Goal: Information Seeking & Learning: Find specific fact

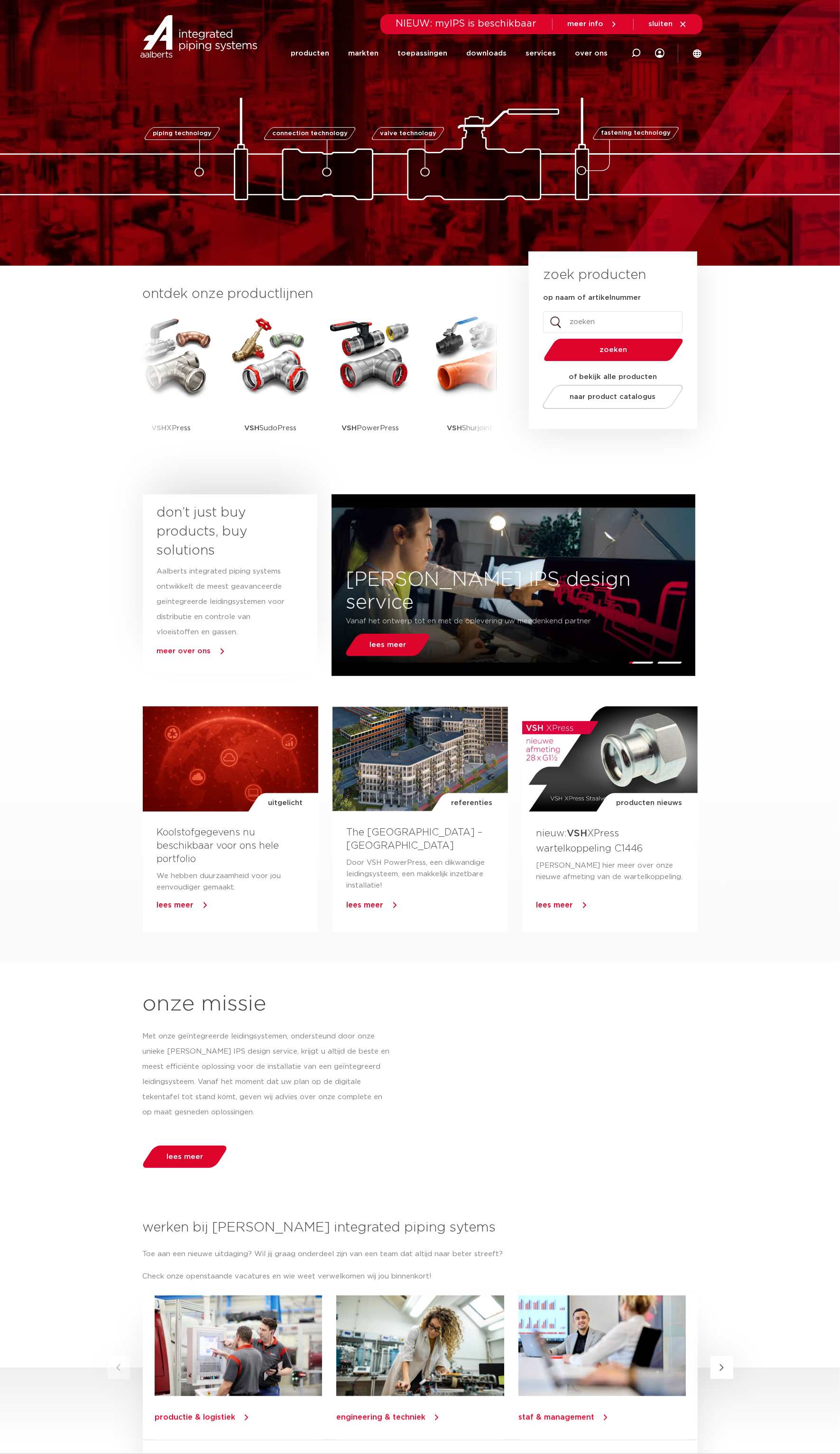
click at [615, 318] on input "op naam of artikelnummer" at bounding box center [613, 323] width 139 height 22
paste input "0606144"
type input "0606144"
click at [613, 349] on span "zoeken" at bounding box center [614, 350] width 91 height 7
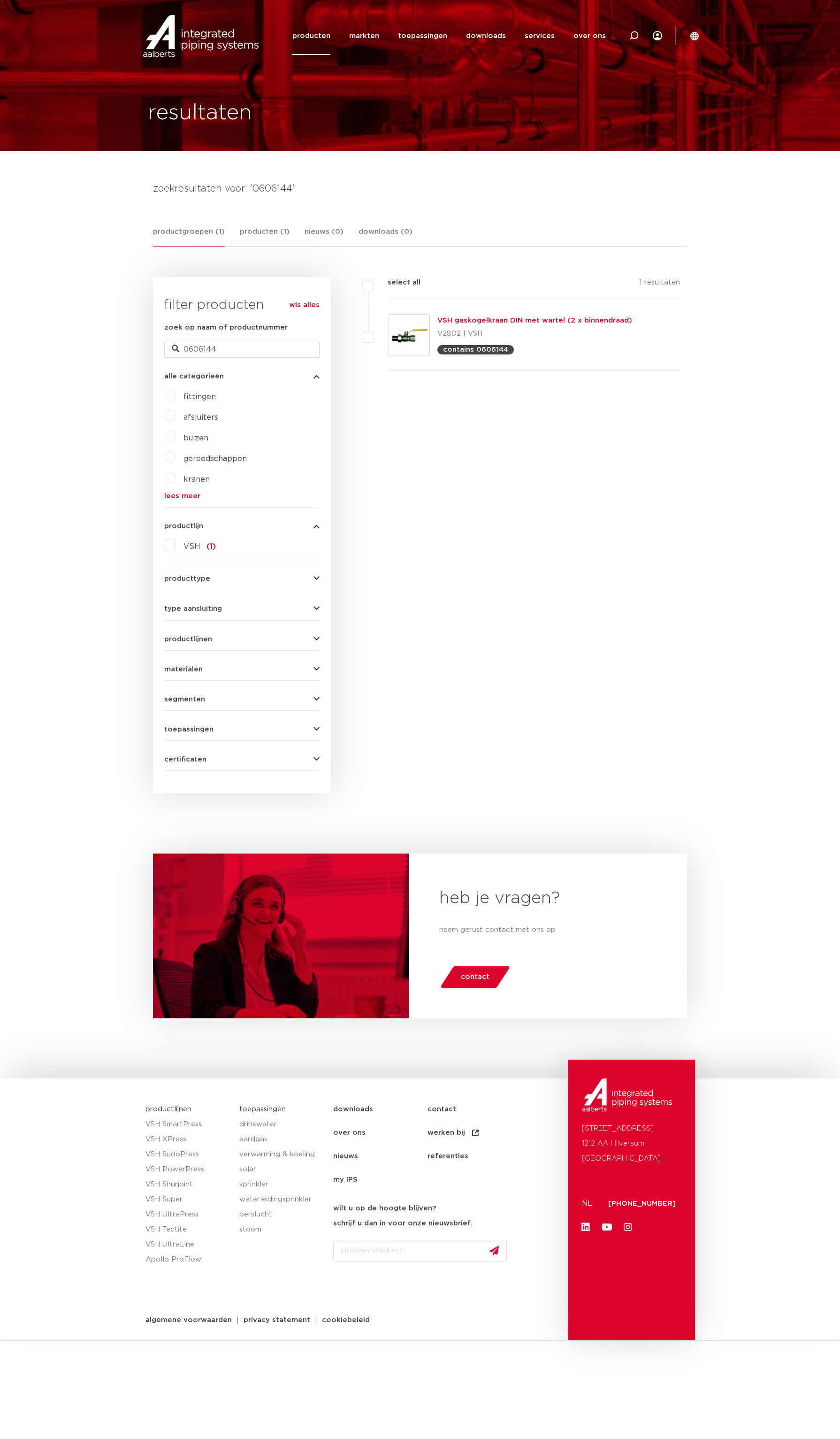
click at [572, 319] on link "VSH gaskogelkraan DIN met wartel (2 x binnendraad)" at bounding box center [535, 320] width 195 height 7
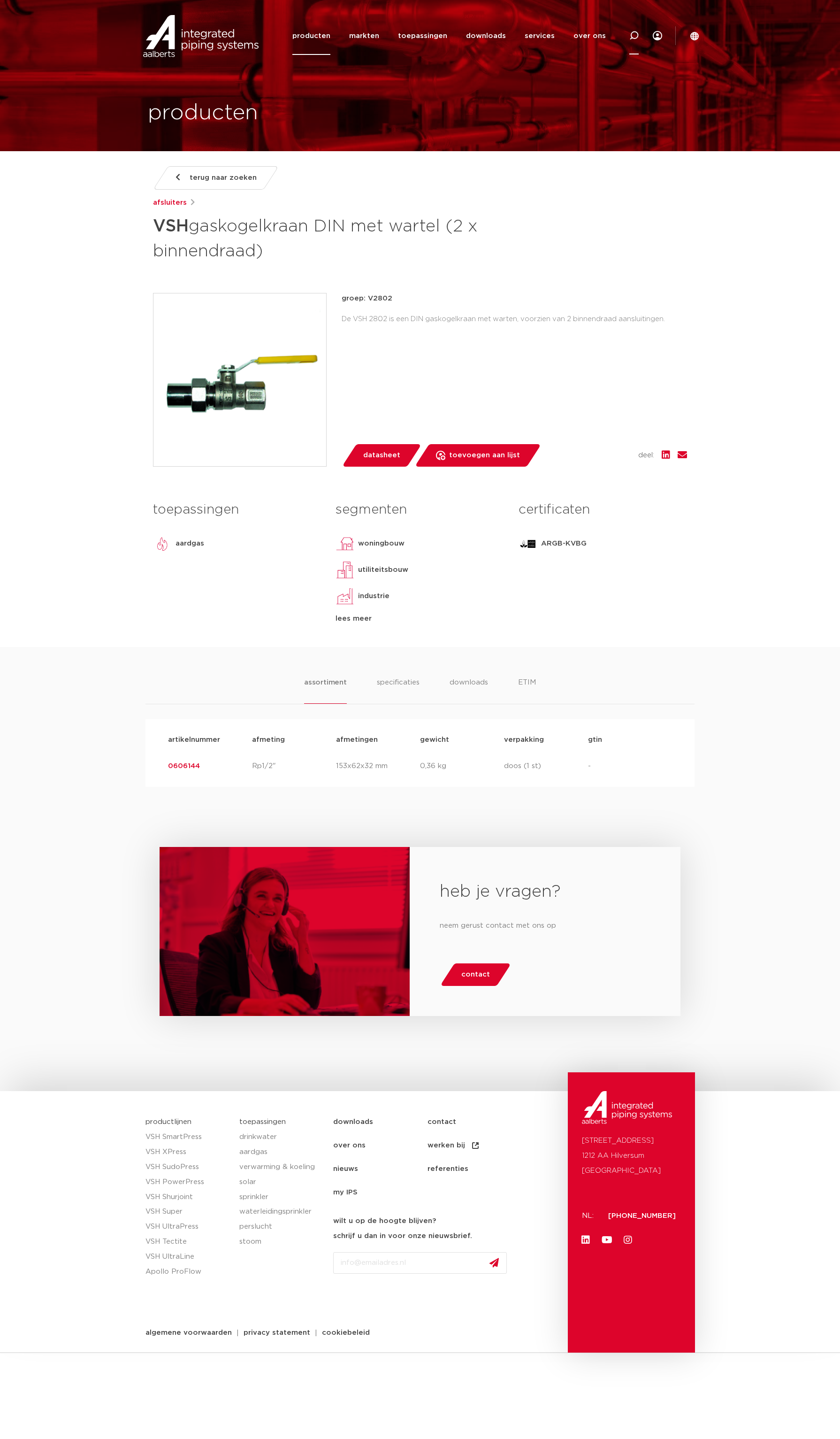
click at [630, 33] on icon at bounding box center [634, 35] width 10 height 10
paste input "0892100"
type input "0892100"
click button "Zoeken" at bounding box center [0, 0] width 0 height 0
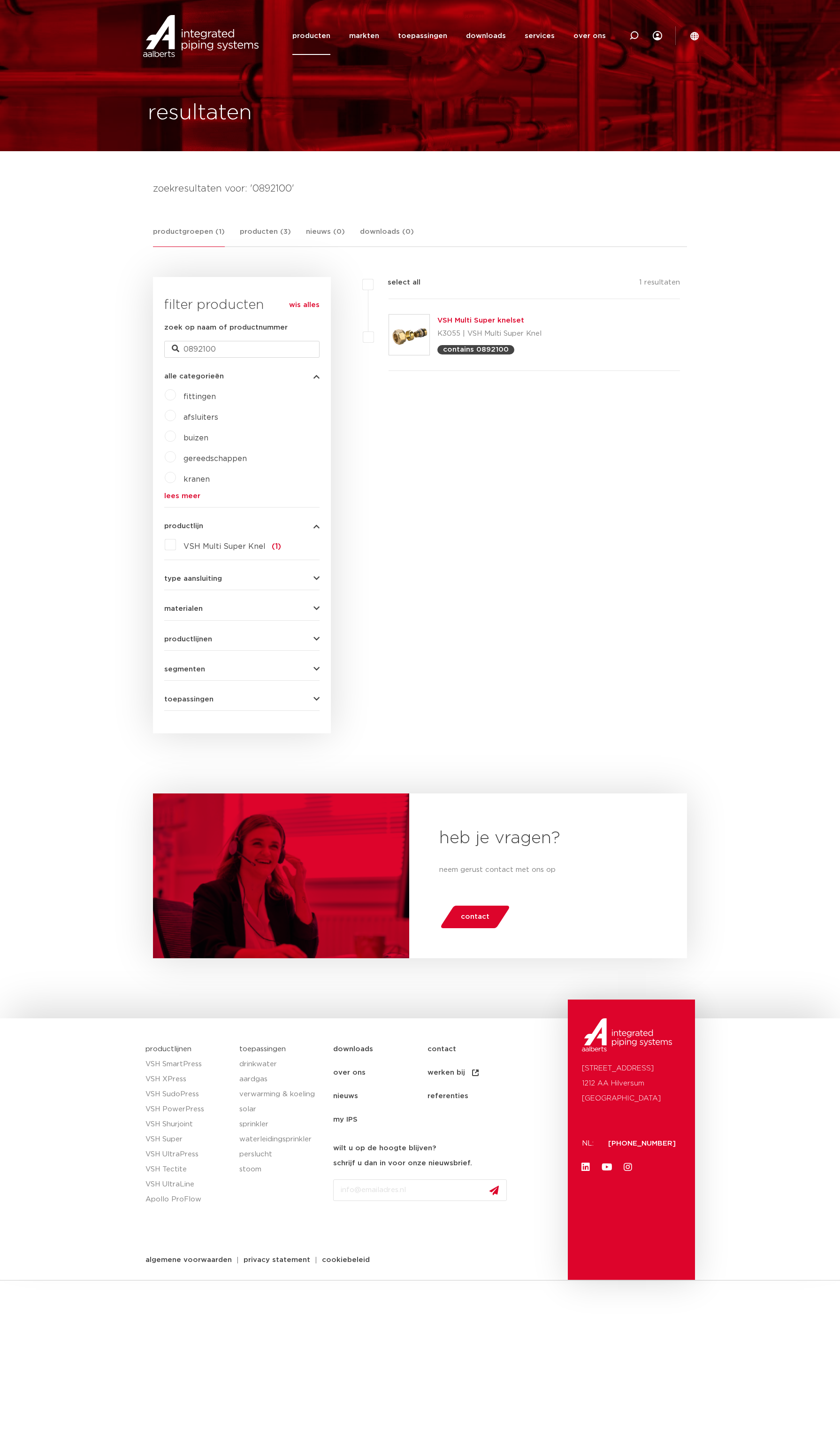
click at [484, 317] on link "VSH Multi Super knelset" at bounding box center [481, 320] width 87 height 7
